Goal: Transaction & Acquisition: Purchase product/service

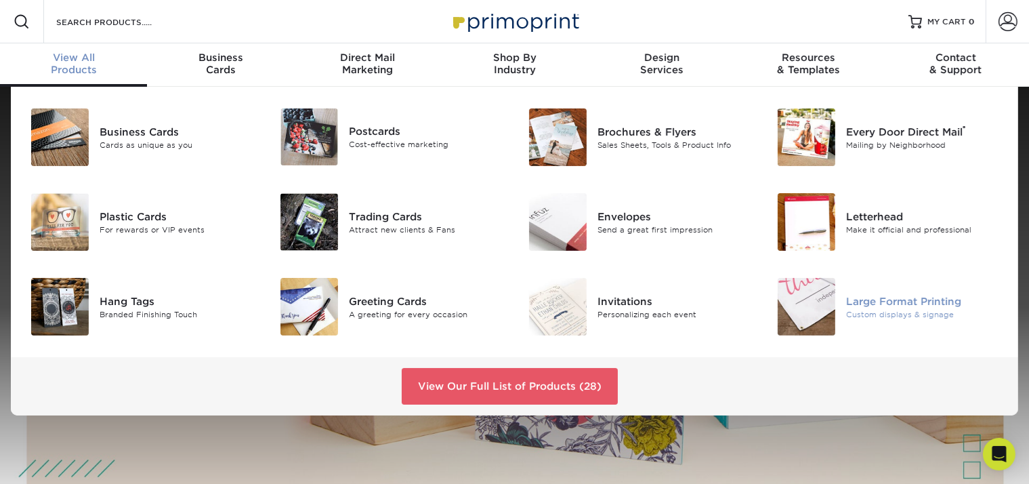
click at [798, 318] on img at bounding box center [807, 307] width 58 height 58
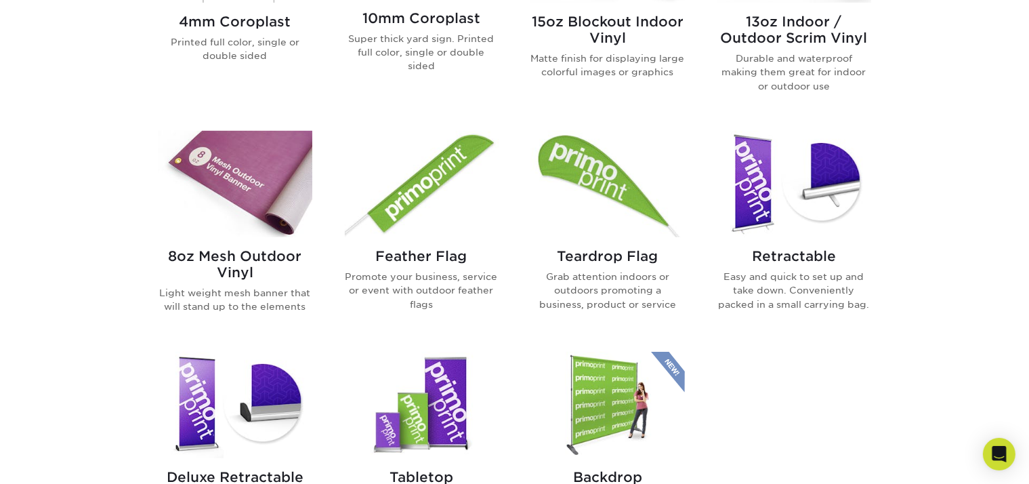
scroll to position [699, 0]
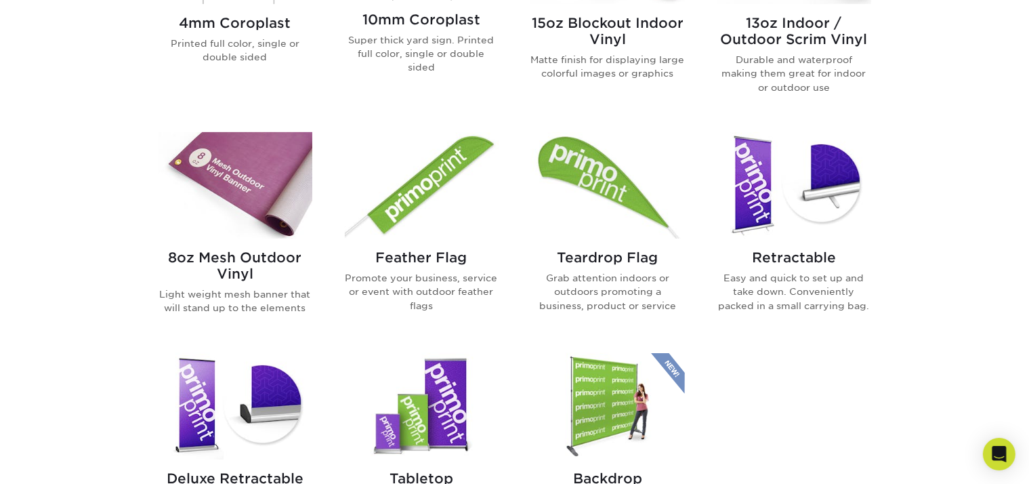
click at [261, 209] on img at bounding box center [236, 185] width 154 height 106
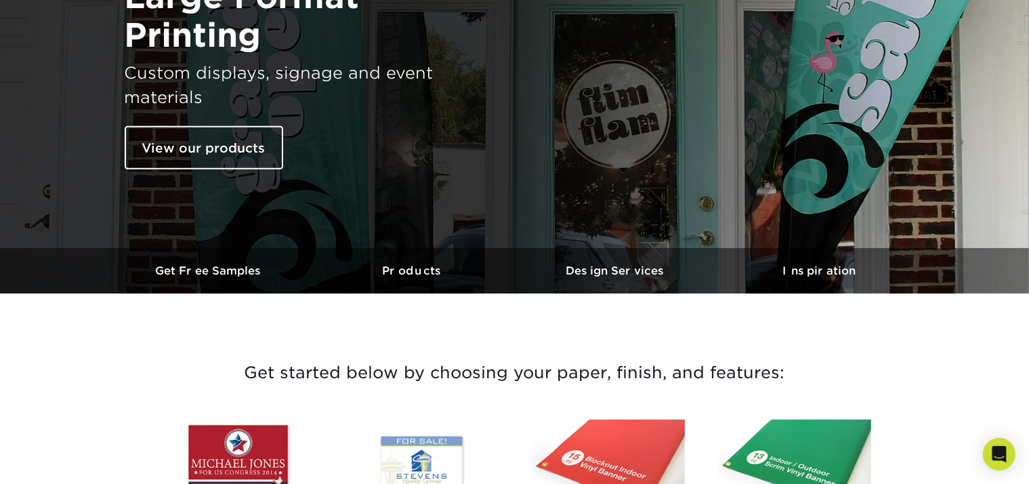
scroll to position [178, 0]
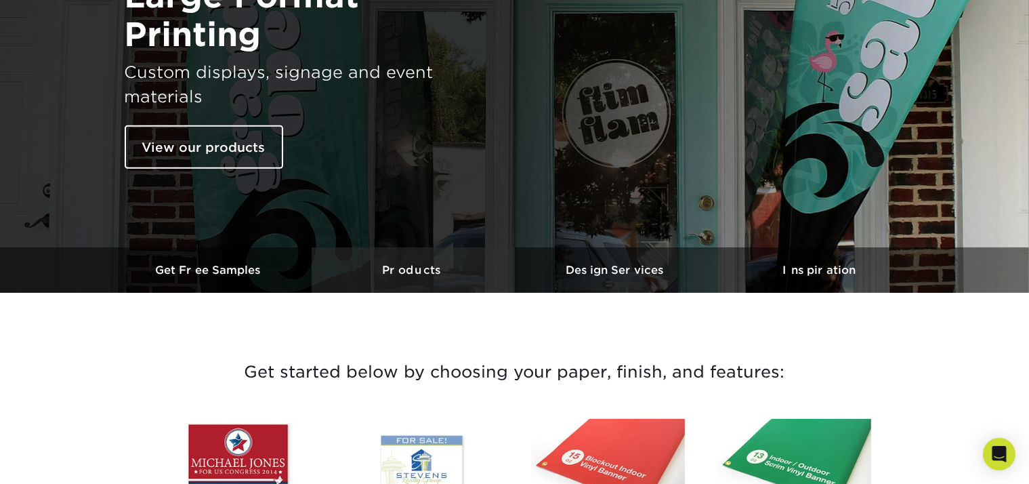
click at [426, 277] on link "Products" at bounding box center [413, 269] width 203 height 45
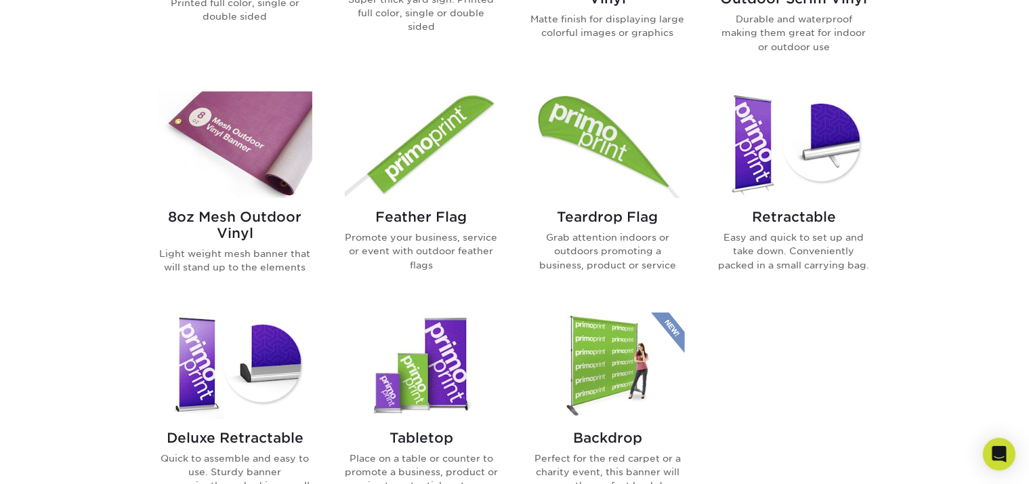
scroll to position [743, 0]
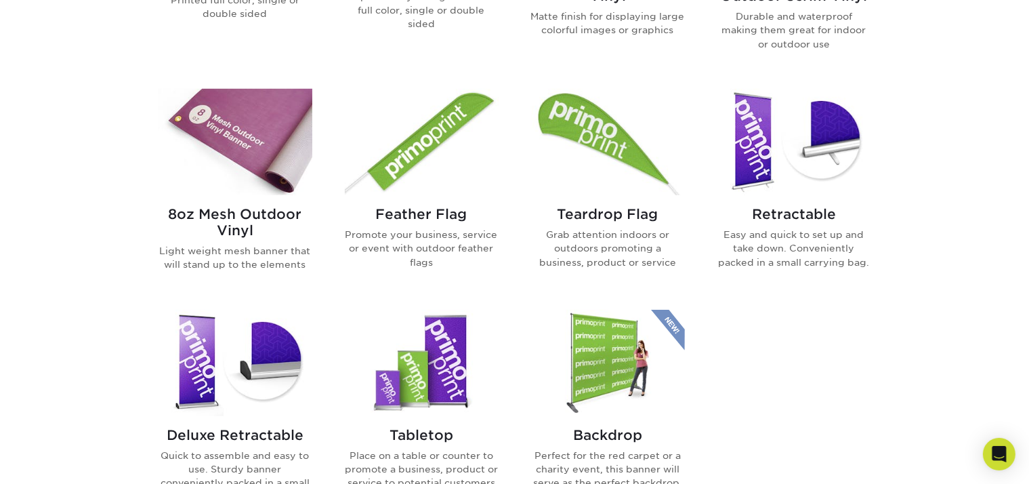
click at [236, 204] on div "8oz Mesh Outdoor Vinyl Light weight mesh banner that will stand up to the eleme…" at bounding box center [236, 244] width 154 height 98
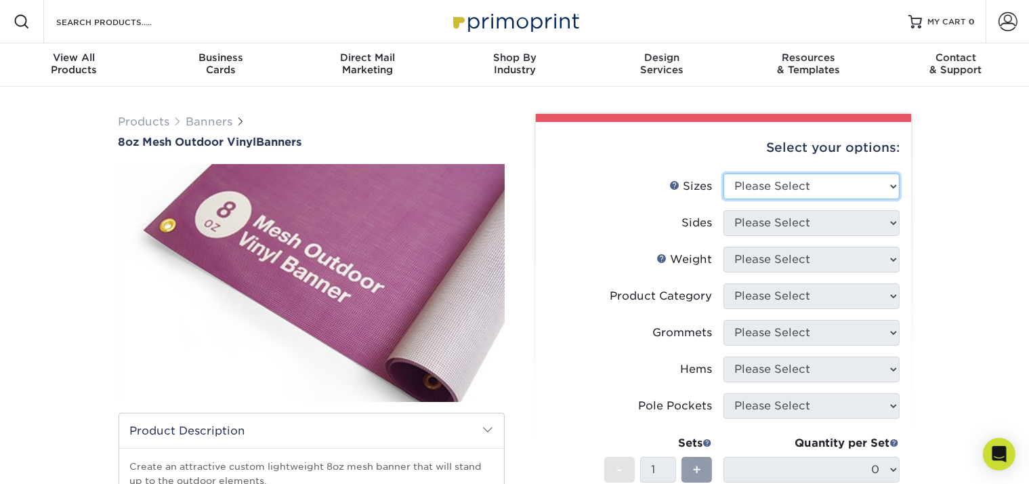
click at [758, 190] on select "Please Select 24" x 36" 24" x 48" 36" x 48" 36" x 60" 36" x 72" 36" x 96" 36" x…" at bounding box center [812, 186] width 176 height 26
select select "36.00x120.00"
click at [724, 173] on select "Please Select 24" x 36" 24" x 48" 36" x 48" 36" x 60" 36" x 72" 36" x 96" 36" x…" at bounding box center [812, 186] width 176 height 26
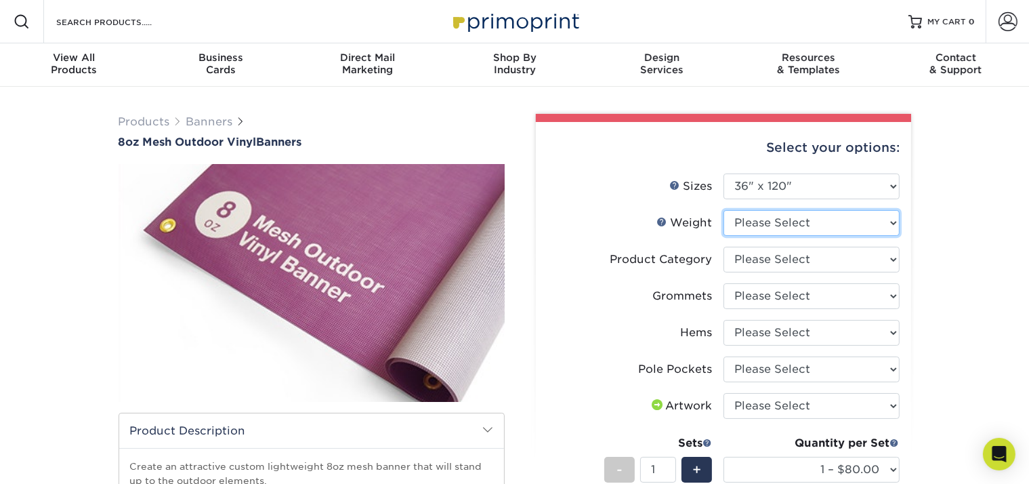
click at [751, 226] on select "Please Select 8OZMESH" at bounding box center [812, 223] width 176 height 26
select select "8OZMESH"
click at [724, 210] on select "Please Select 8OZMESH" at bounding box center [812, 223] width 176 height 26
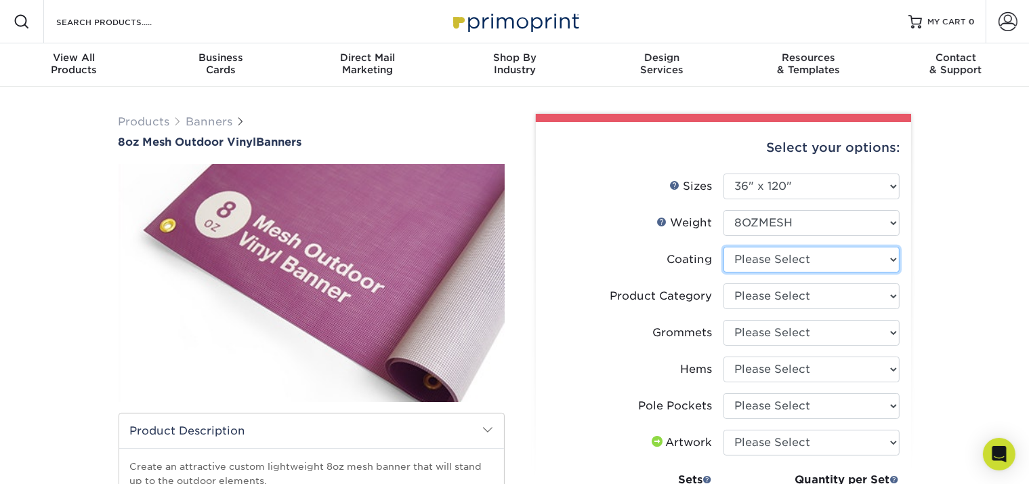
click at [743, 261] on select at bounding box center [812, 260] width 176 height 26
select select "3e7618de-abca-4bda-9f97-8b9129e913d8"
click at [724, 247] on select at bounding box center [812, 260] width 176 height 26
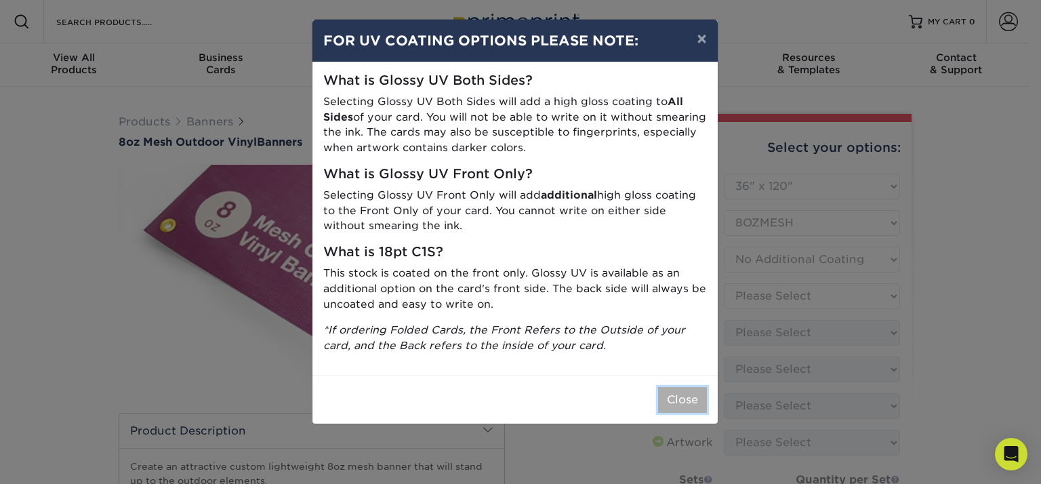
click at [664, 402] on button "Close" at bounding box center [682, 400] width 49 height 26
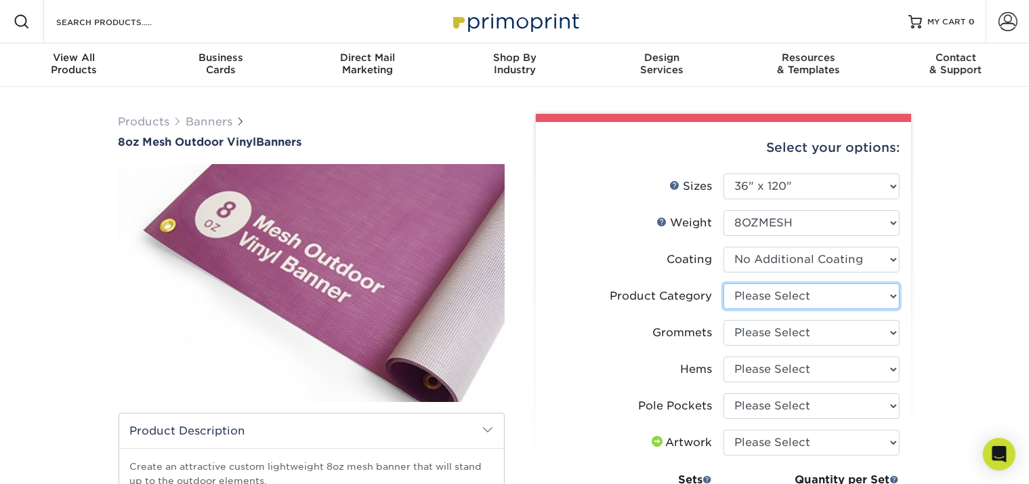
click at [762, 295] on select "Please Select 8oz Mesh Banner" at bounding box center [812, 296] width 176 height 26
select select "fb3711ff-1725-42e1-bc4f-134fa5e422b0"
click at [724, 283] on select "Please Select 8oz Mesh Banner" at bounding box center [812, 296] width 176 height 26
click at [755, 328] on select "Please Select No Grommets Yes, Grommet All 4 Corners Yes, Grommets Every 2 ft." at bounding box center [812, 333] width 176 height 26
select select "844af484-45a3-48a0-88de-19e51b139d69"
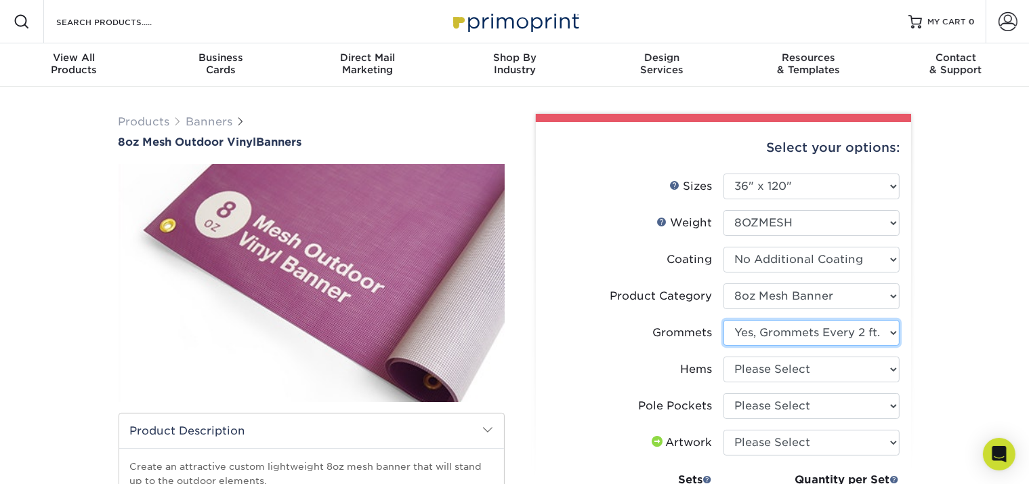
click at [724, 320] on select "Please Select No Grommets Yes, Grommet All 4 Corners Yes, Grommets Every 2 ft." at bounding box center [812, 333] width 176 height 26
click at [760, 365] on select "Please Select No Hems/Pole Pockets Yes, Hems Top and Bottom Only Yes, Hems All …" at bounding box center [812, 369] width 176 height 26
select select "4e4ebf09-664b-4b70-8385-b564872d2e90"
click at [724, 356] on select "Please Select No Hems/Pole Pockets Yes, Hems Top and Bottom Only Yes, Hems All …" at bounding box center [812, 369] width 176 height 26
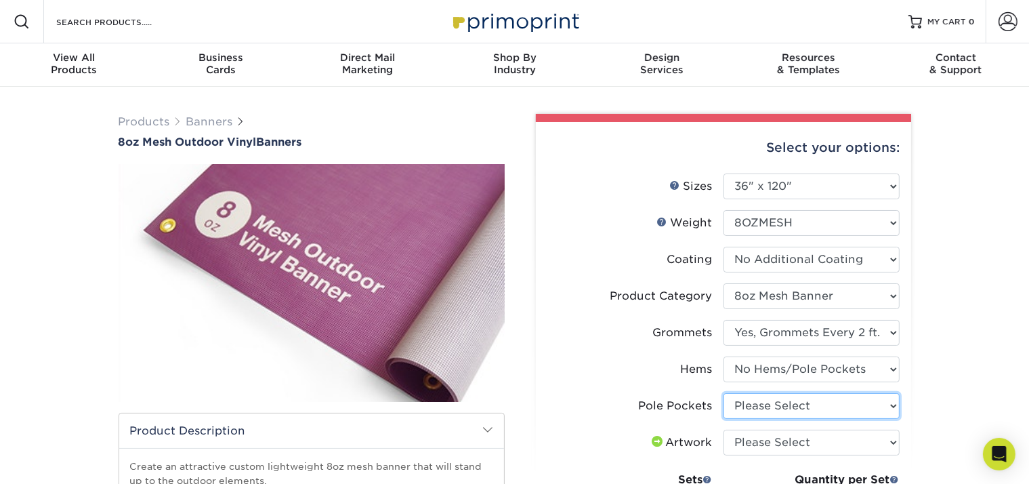
click at [758, 403] on select "Please Select No Pole Pockets 2 in. Left and Right 2 in. Top and Bottom 4 in. L…" at bounding box center [812, 406] width 176 height 26
select select "462c5fe9-21e9-49a0-afb4-1c6e8664fe13"
click at [724, 393] on select "Please Select No Pole Pockets 2 in. Left and Right 2 in. Top and Bottom 4 in. L…" at bounding box center [812, 406] width 176 height 26
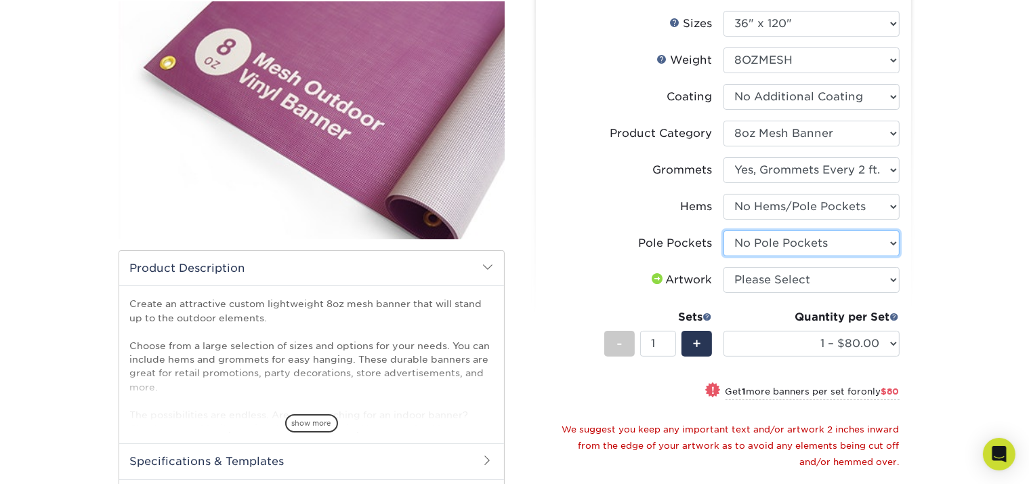
scroll to position [162, 0]
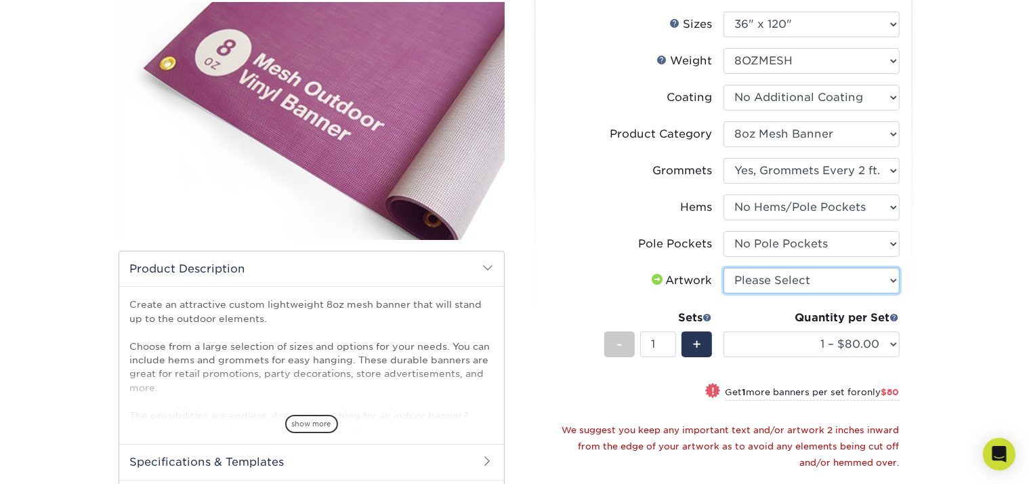
click at [762, 283] on select "Please Select I will upload files I need a design - $50" at bounding box center [812, 281] width 176 height 26
select select "upload"
click at [724, 268] on select "Please Select I will upload files I need a design - $50" at bounding box center [812, 281] width 176 height 26
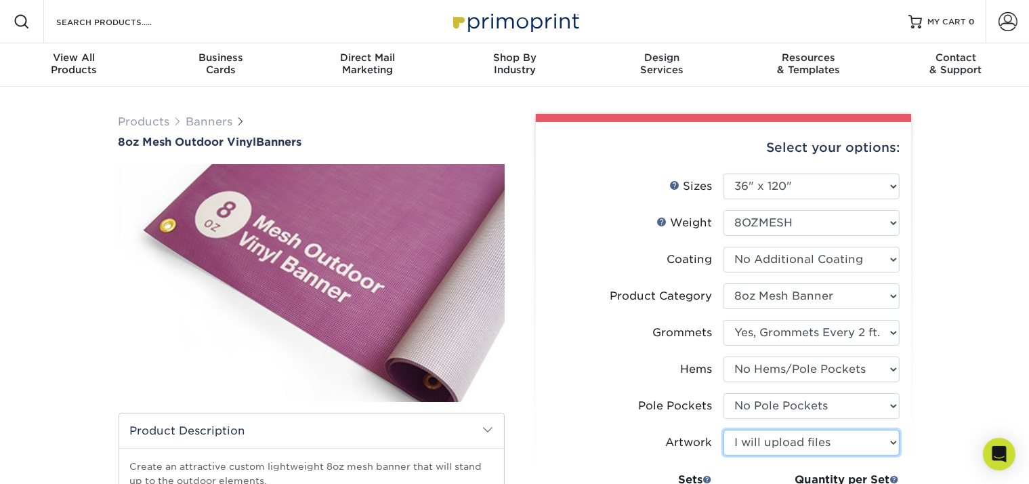
scroll to position [24, 0]
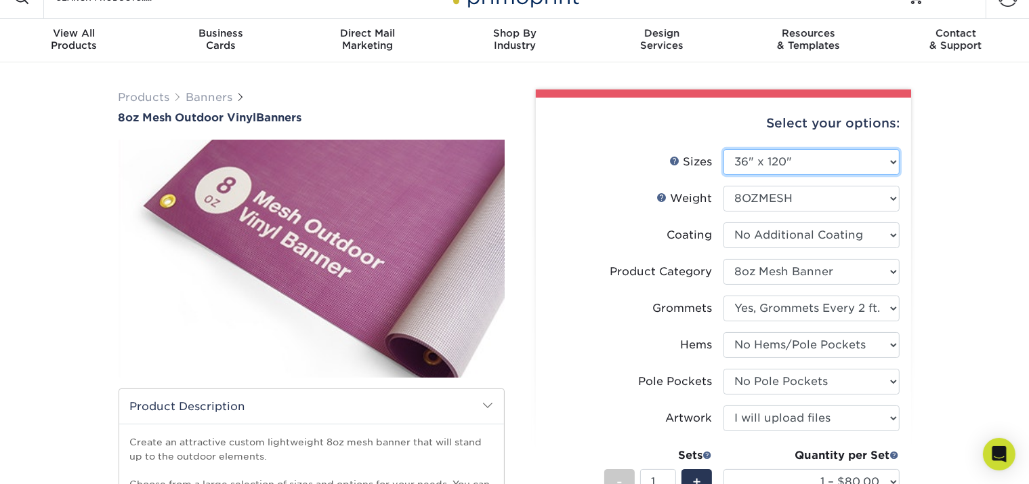
click at [804, 163] on select "Please Select 24" x 36" 24" x 48" 36" x 48" 36" x 60" 36" x 72" 36" x 96" 36" x…" at bounding box center [812, 162] width 176 height 26
select select "36.00x144.00"
click at [724, 149] on select "Please Select 24" x 36" 24" x 48" 36" x 48" 36" x 60" 36" x 72" 36" x 96" 36" x…" at bounding box center [812, 162] width 176 height 26
select select "-1"
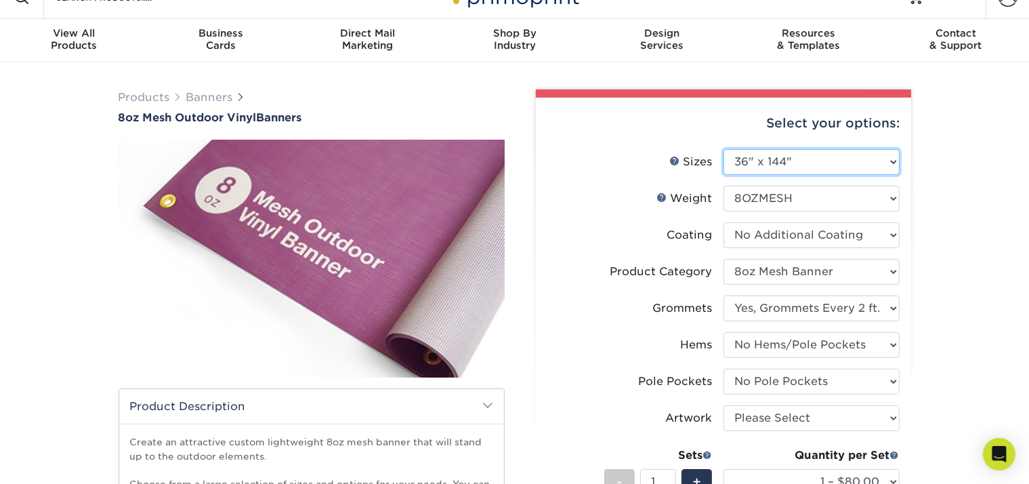
select select "-1"
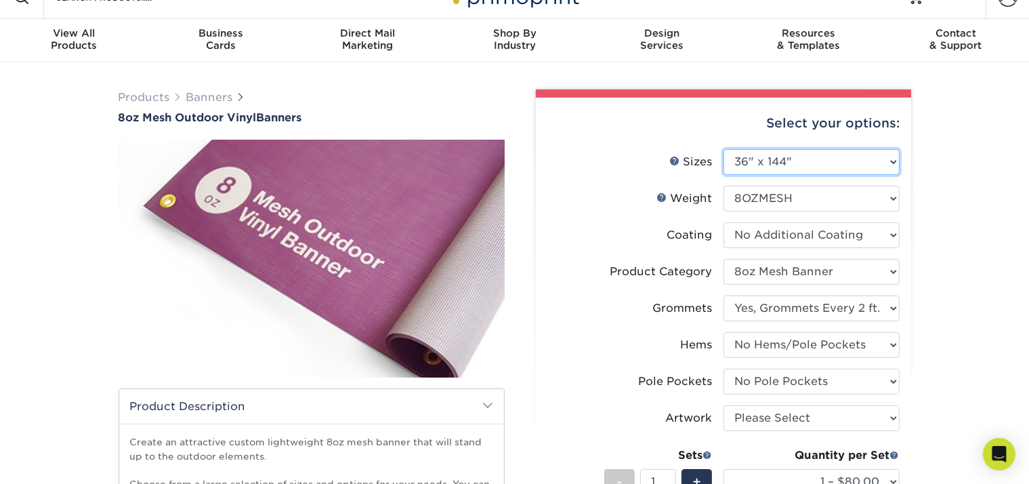
select select "-1"
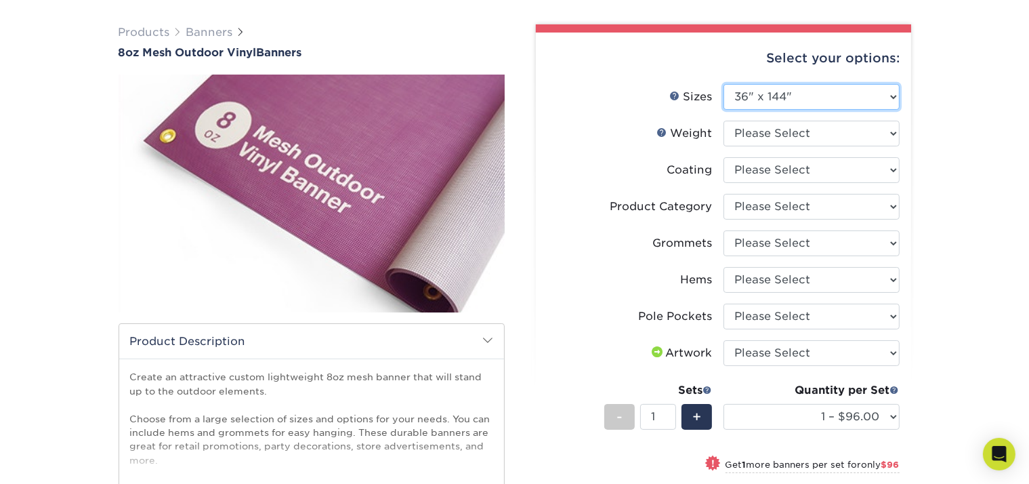
scroll to position [86, 0]
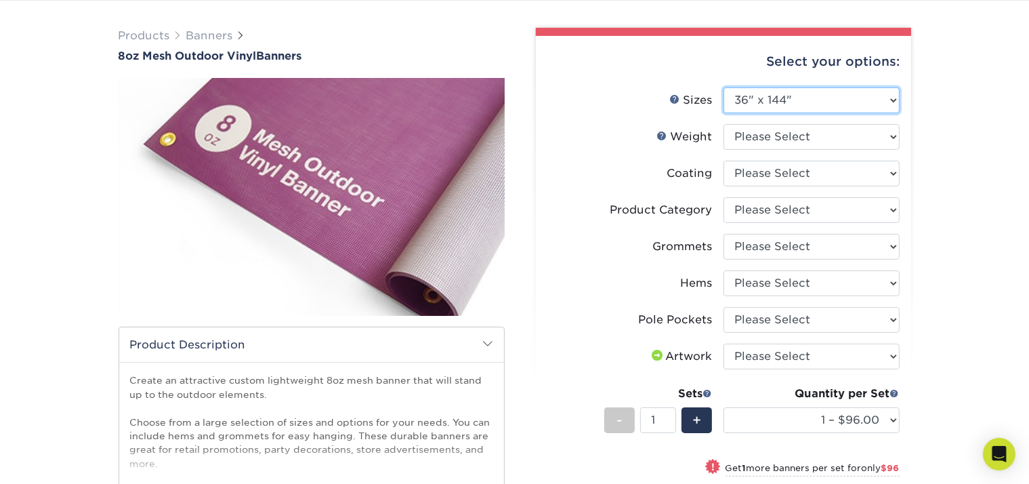
click at [786, 102] on select "Please Select 24" x 36" 24" x 48" 36" x 48" 36" x 60" 36" x 72" 36" x 96" 36" x…" at bounding box center [812, 100] width 176 height 26
click at [724, 87] on select "Please Select 24" x 36" 24" x 48" 36" x 48" 36" x 60" 36" x 72" 36" x 96" 36" x…" at bounding box center [812, 100] width 176 height 26
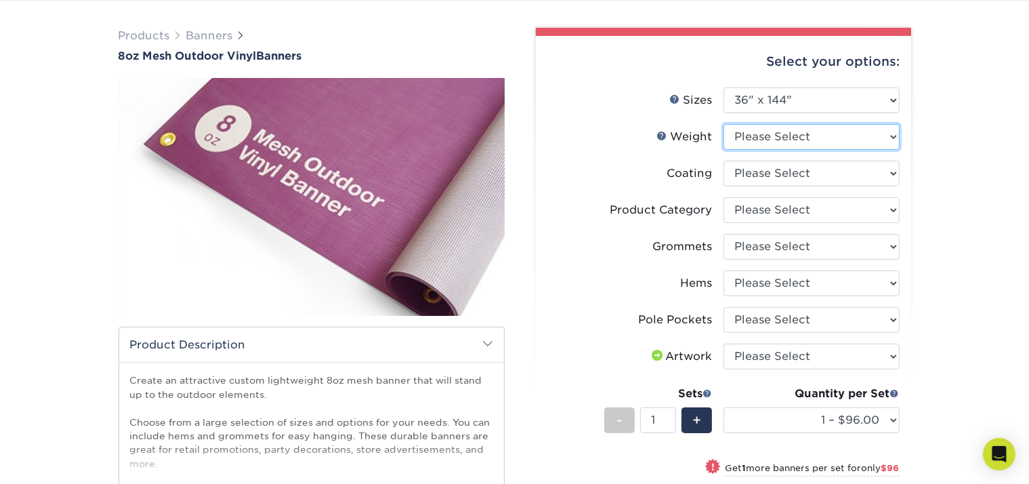
click at [754, 135] on select "Please Select 8OZMESH" at bounding box center [812, 137] width 176 height 26
select select "8OZMESH"
click at [724, 124] on select "Please Select 8OZMESH" at bounding box center [812, 137] width 176 height 26
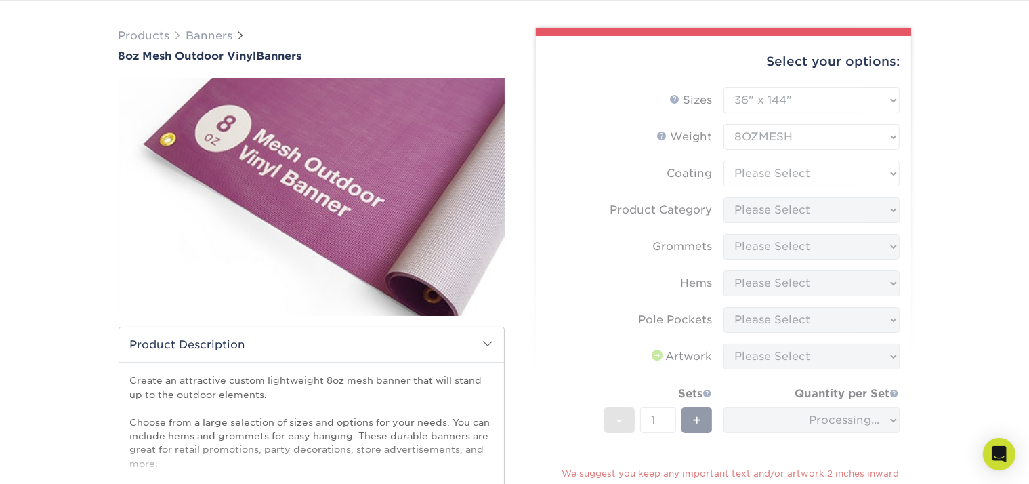
click at [737, 171] on form "Sizes Help Sizes Please Select 24" x 36" 24" x 48" 36" x 48" 36" x 60" 36" x 72…" at bounding box center [724, 347] width 354 height 521
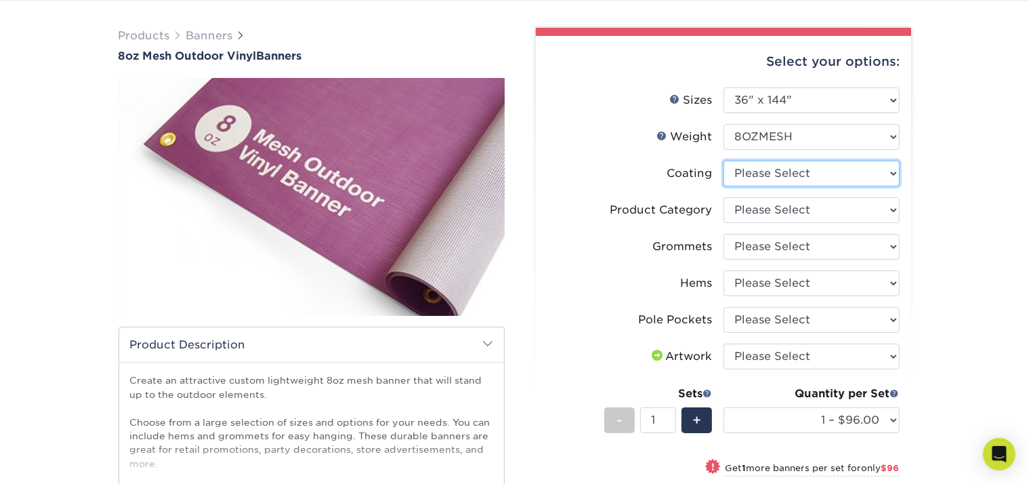
click at [737, 171] on select at bounding box center [812, 174] width 176 height 26
select select "3e7618de-abca-4bda-9f97-8b9129e913d8"
click at [724, 161] on select at bounding box center [812, 174] width 176 height 26
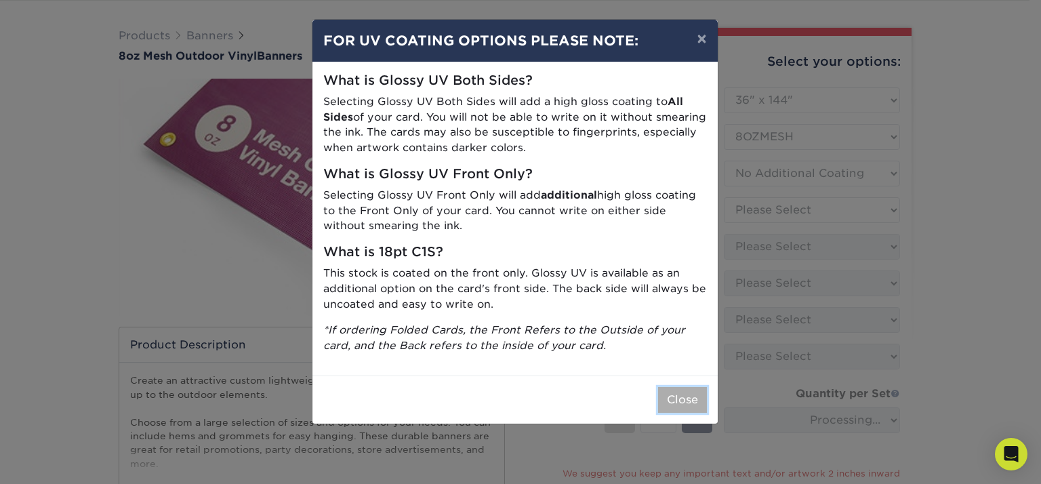
click at [691, 394] on button "Close" at bounding box center [682, 400] width 49 height 26
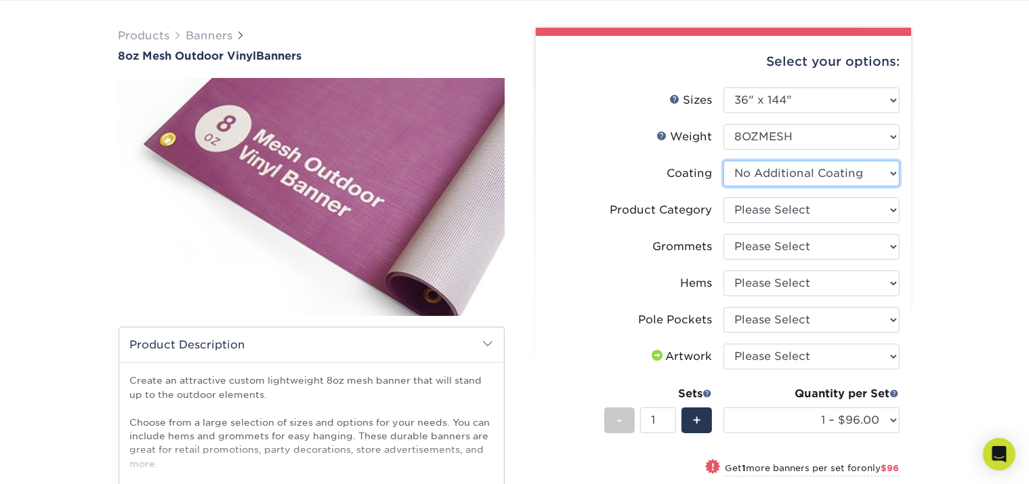
click at [751, 168] on select at bounding box center [812, 174] width 176 height 26
click at [724, 161] on select at bounding box center [812, 174] width 176 height 26
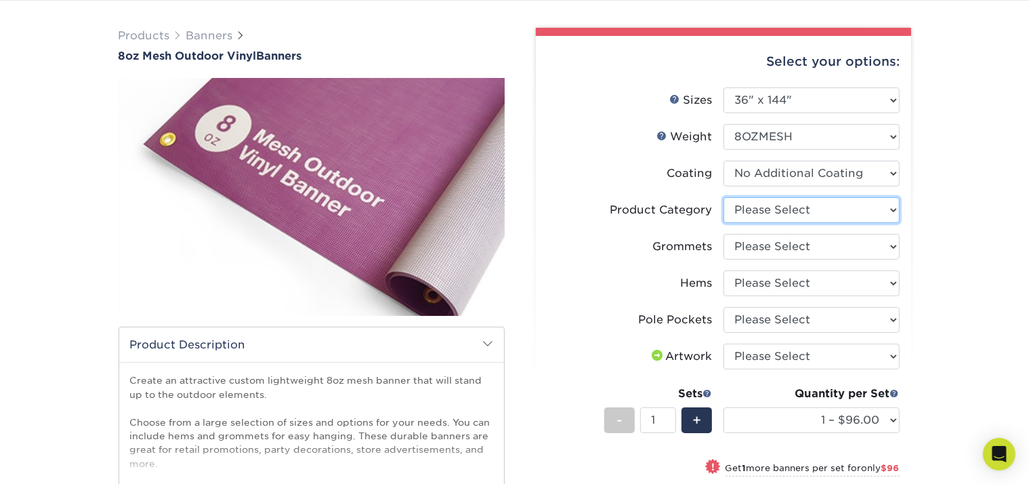
click at [743, 215] on select "Please Select 8oz Mesh Banner" at bounding box center [812, 210] width 176 height 26
select select "fb3711ff-1725-42e1-bc4f-134fa5e422b0"
click at [724, 197] on select "Please Select 8oz Mesh Banner" at bounding box center [812, 210] width 176 height 26
click at [739, 239] on select "Please Select No Grommets Yes, Grommet All 4 Corners Yes, Grommets Every 2 ft." at bounding box center [812, 247] width 176 height 26
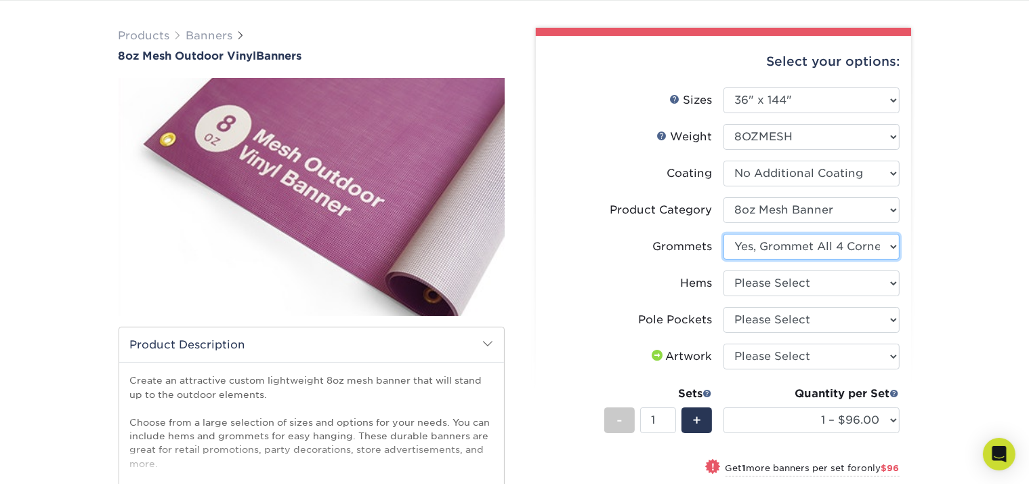
click at [724, 234] on select "Please Select No Grommets Yes, Grommet All 4 Corners Yes, Grommets Every 2 ft." at bounding box center [812, 247] width 176 height 26
click at [739, 252] on select "Please Select No Grommets Yes, Grommet All 4 Corners Yes, Grommets Every 2 ft." at bounding box center [812, 247] width 176 height 26
select select "844af484-45a3-48a0-88de-19e51b139d69"
click at [724, 234] on select "Please Select No Grommets Yes, Grommet All 4 Corners Yes, Grommets Every 2 ft." at bounding box center [812, 247] width 176 height 26
click at [736, 286] on select "Please Select No Hems/Pole Pockets Yes, Hems Top and Bottom Only Yes, Hems All …" at bounding box center [812, 283] width 176 height 26
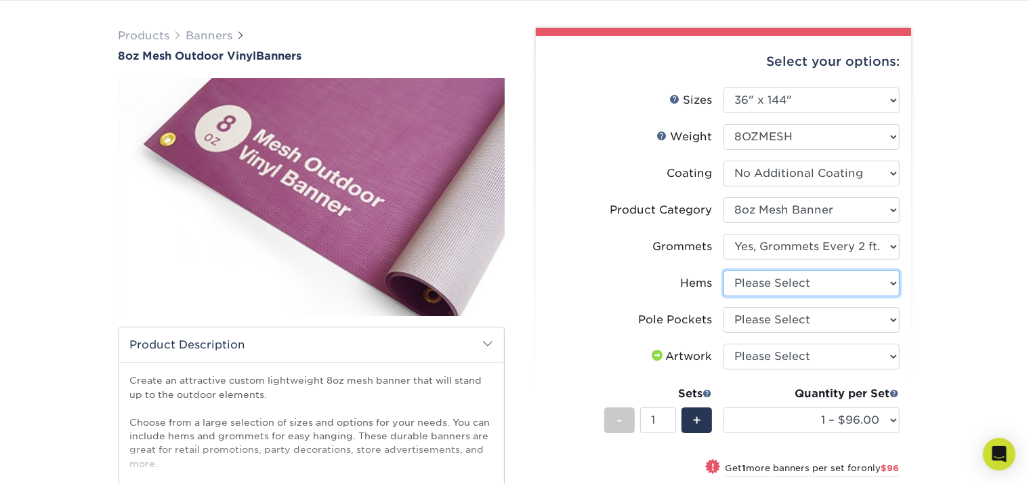
select select "4e4ebf09-664b-4b70-8385-b564872d2e90"
click at [724, 270] on select "Please Select No Hems/Pole Pockets Yes, Hems Top and Bottom Only Yes, Hems All …" at bounding box center [812, 283] width 176 height 26
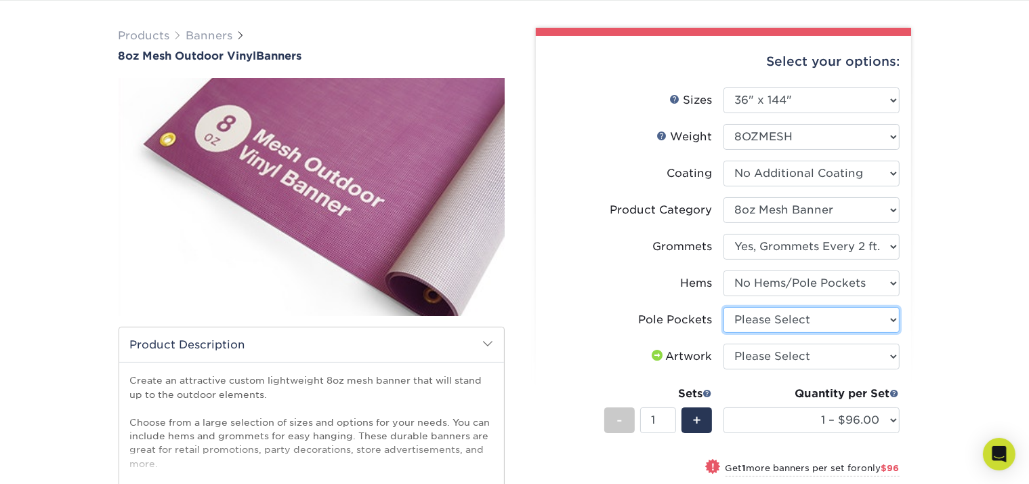
click at [737, 316] on select "Please Select No Pole Pockets 2 in. Left and Right 2 in. Top and Bottom 4 in. L…" at bounding box center [812, 320] width 176 height 26
select select "462c5fe9-21e9-49a0-afb4-1c6e8664fe13"
click at [724, 307] on select "Please Select No Pole Pockets 2 in. Left and Right 2 in. Top and Bottom 4 in. L…" at bounding box center [812, 320] width 176 height 26
click at [736, 355] on select "Please Select I will upload files I need a design - $50" at bounding box center [812, 357] width 176 height 26
select select "upload"
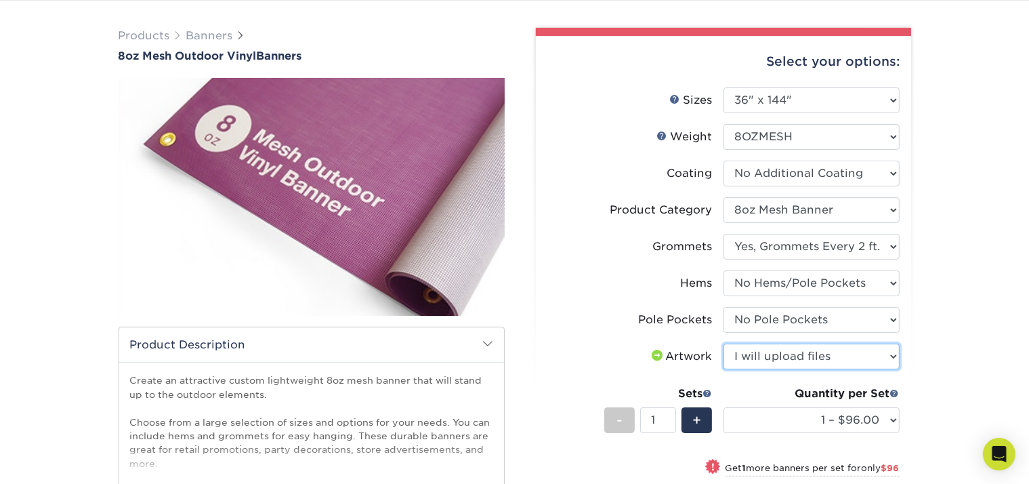
click at [724, 344] on select "Please Select I will upload files I need a design - $50" at bounding box center [812, 357] width 176 height 26
click at [701, 424] on span "+" at bounding box center [697, 420] width 9 height 20
click at [622, 421] on span "-" at bounding box center [620, 420] width 6 height 20
type input "1"
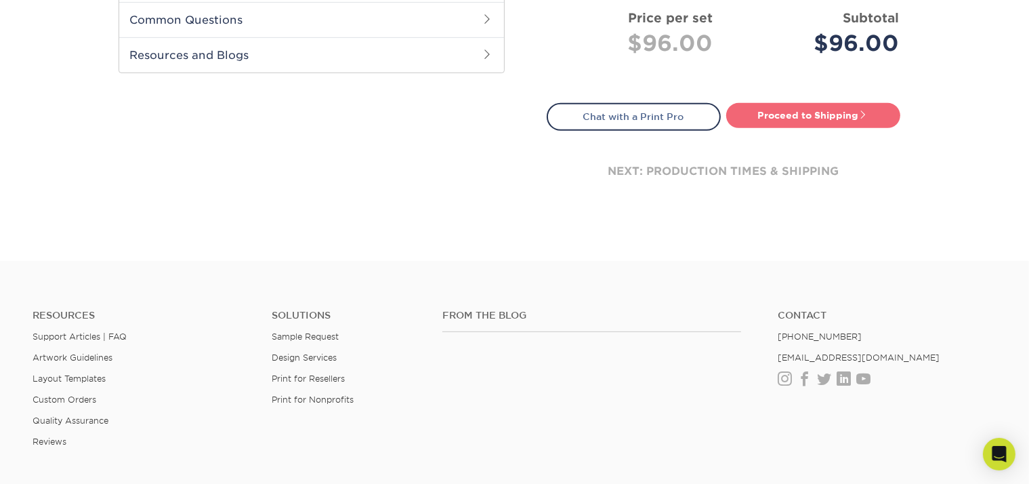
scroll to position [641, 0]
click at [816, 115] on link "Proceed to Shipping" at bounding box center [813, 114] width 174 height 24
type input "Set 1"
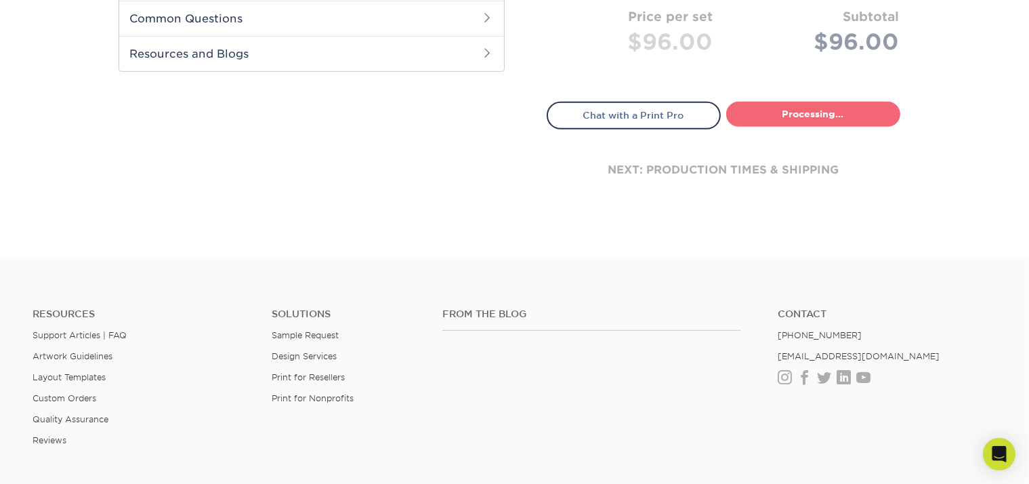
select select "fb55a15f-b920-4940-9561-1834326d694c"
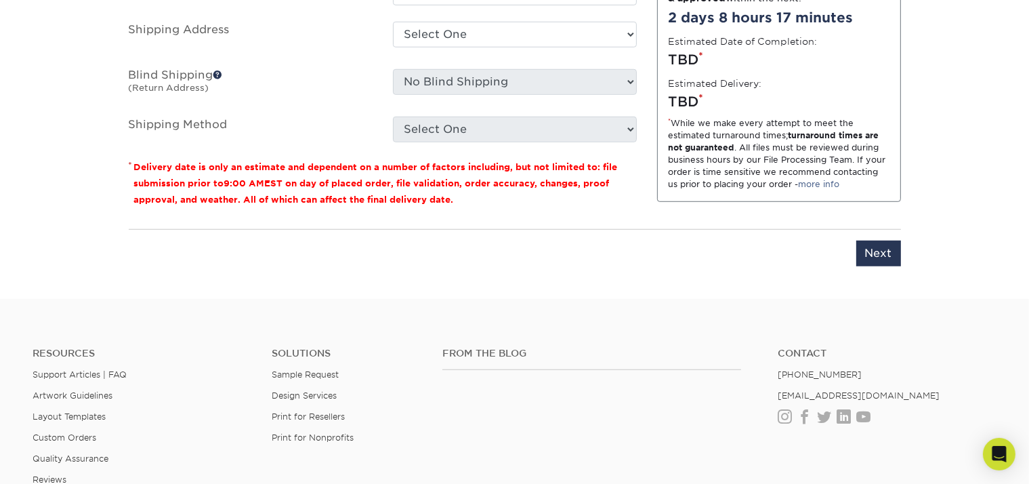
scroll to position [1171, 0]
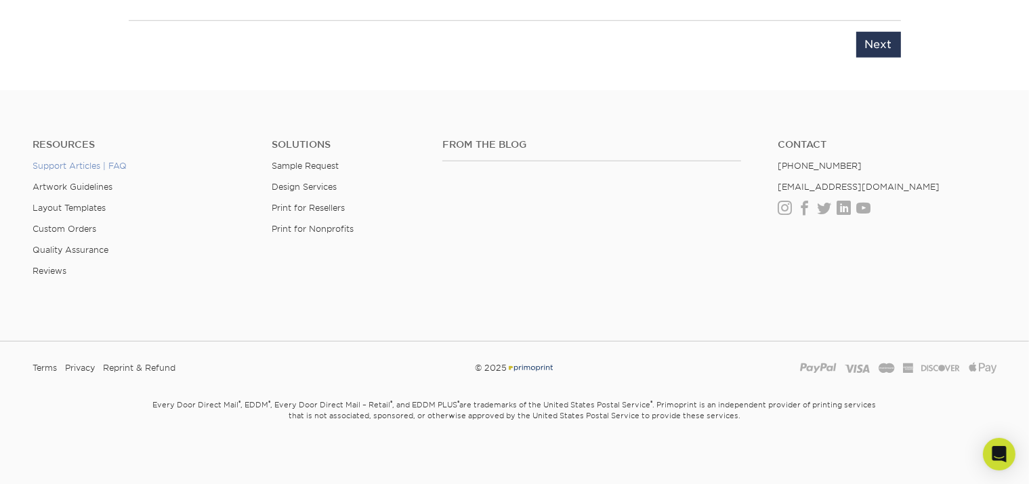
click at [85, 166] on link "Support Articles | FAQ" at bounding box center [80, 166] width 94 height 10
